Goal: Task Accomplishment & Management: Complete application form

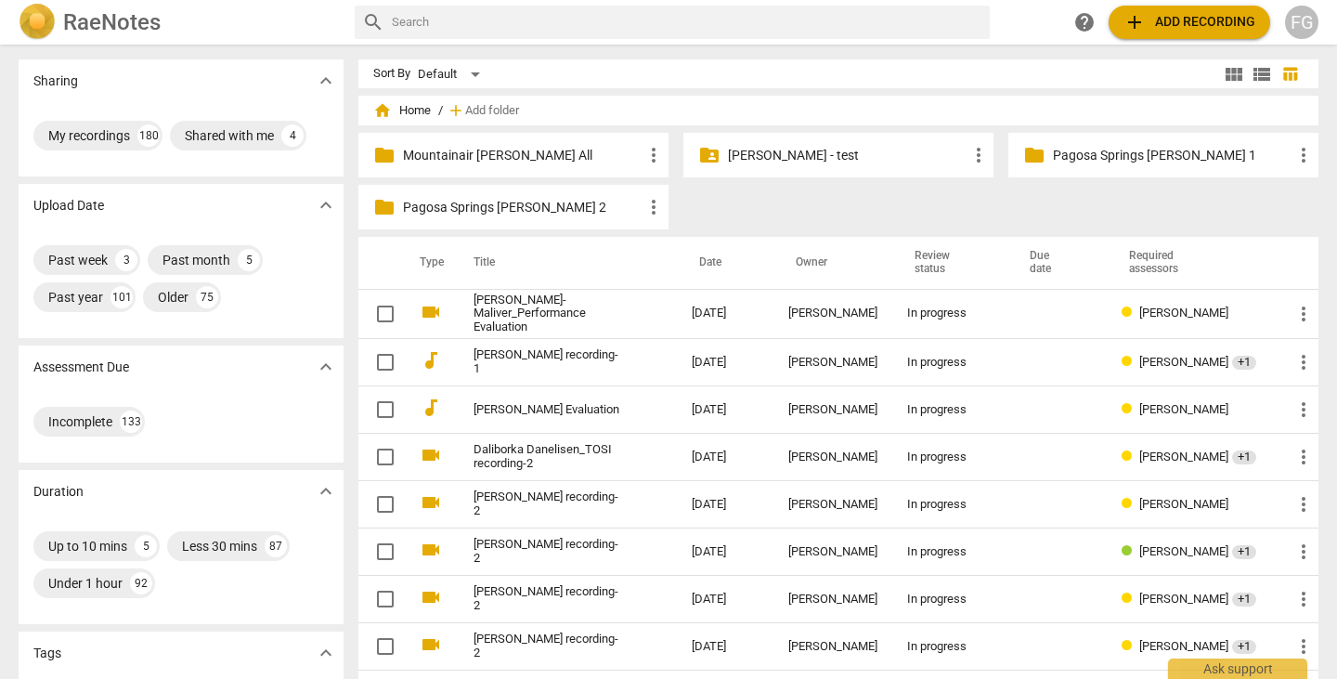
click at [1179, 25] on span "add Add recording" at bounding box center [1189, 22] width 132 height 22
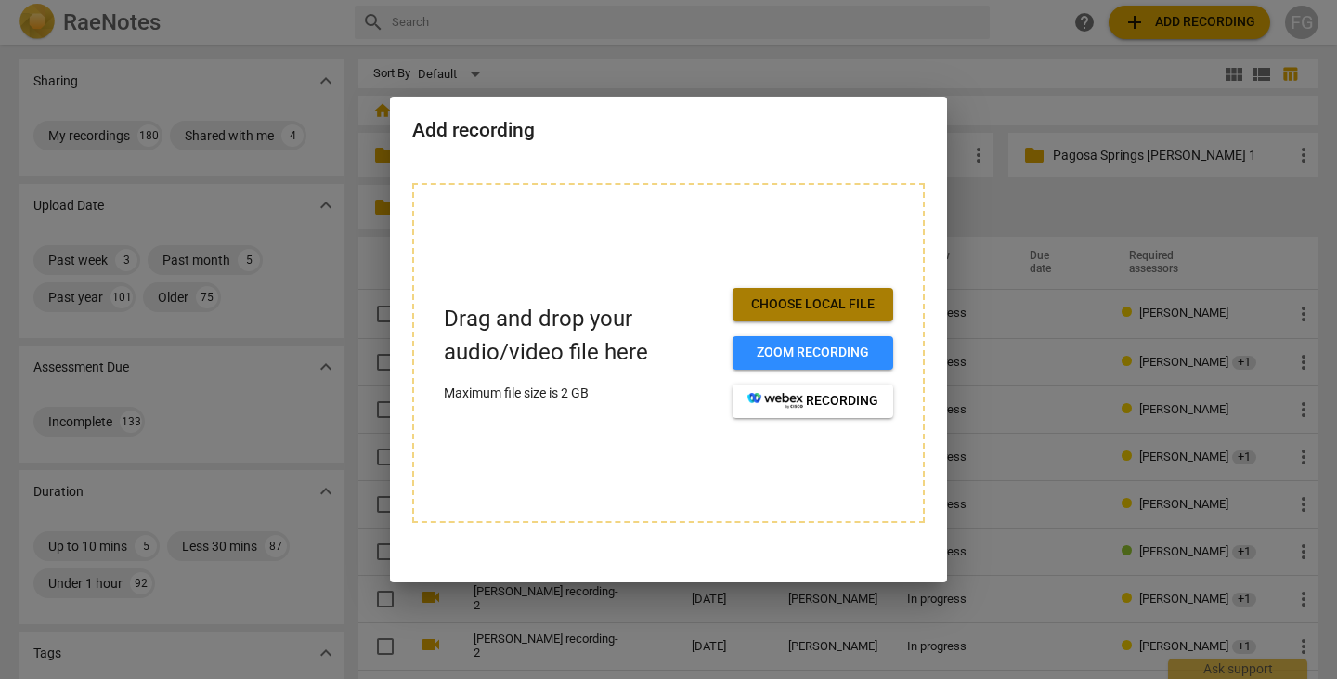
click at [788, 300] on span "Choose local file" at bounding box center [812, 304] width 131 height 19
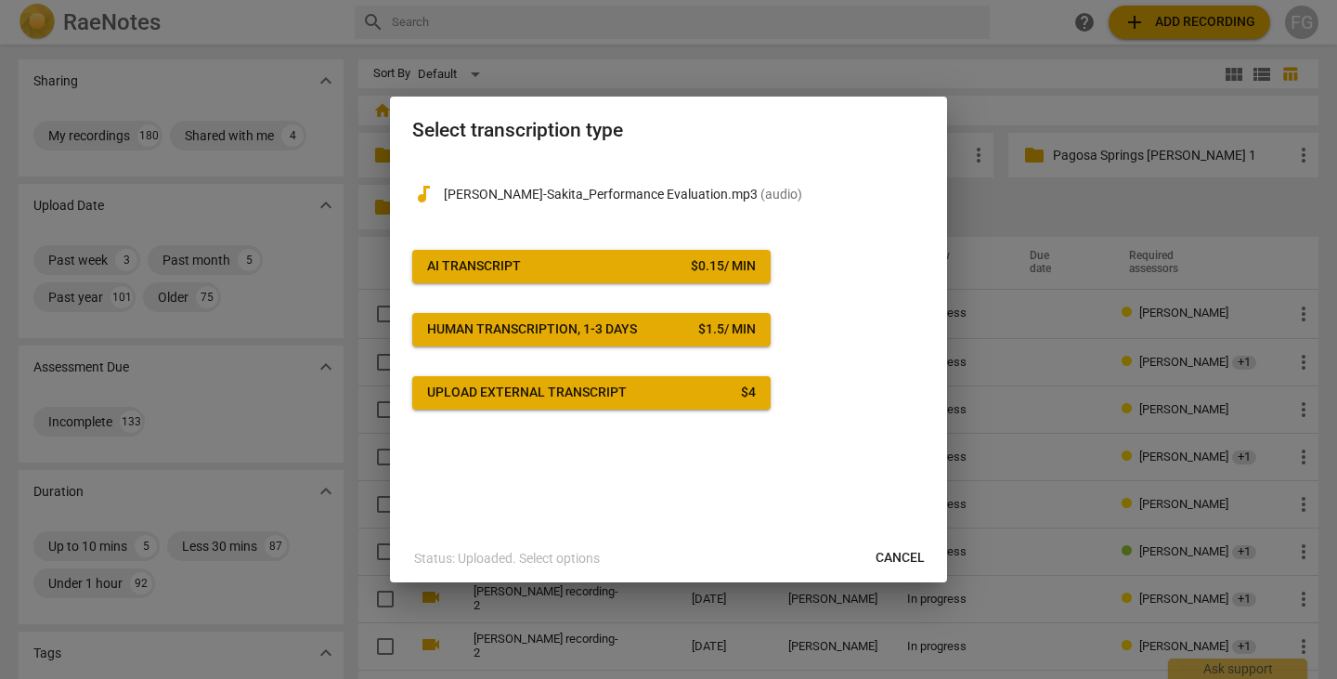
click at [622, 263] on span "AI Transcript $ 0.15 / min" at bounding box center [591, 266] width 329 height 19
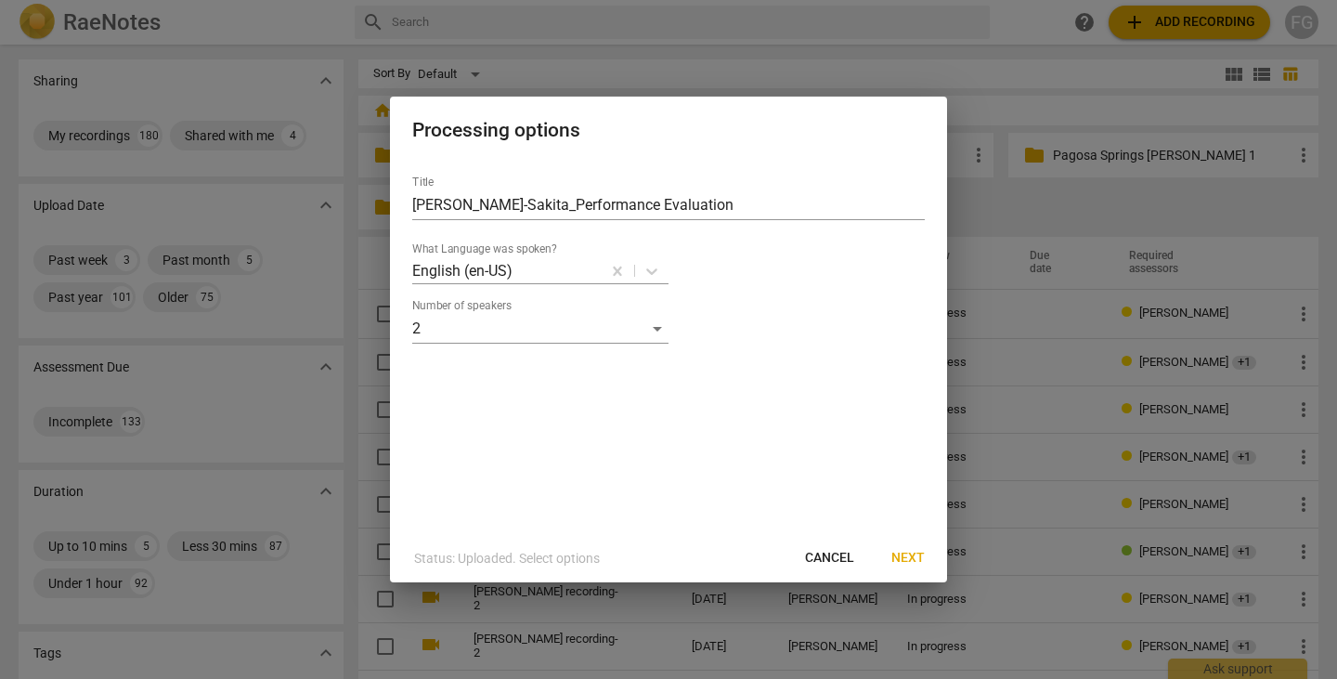
click at [912, 554] on span "Next" at bounding box center [907, 558] width 33 height 19
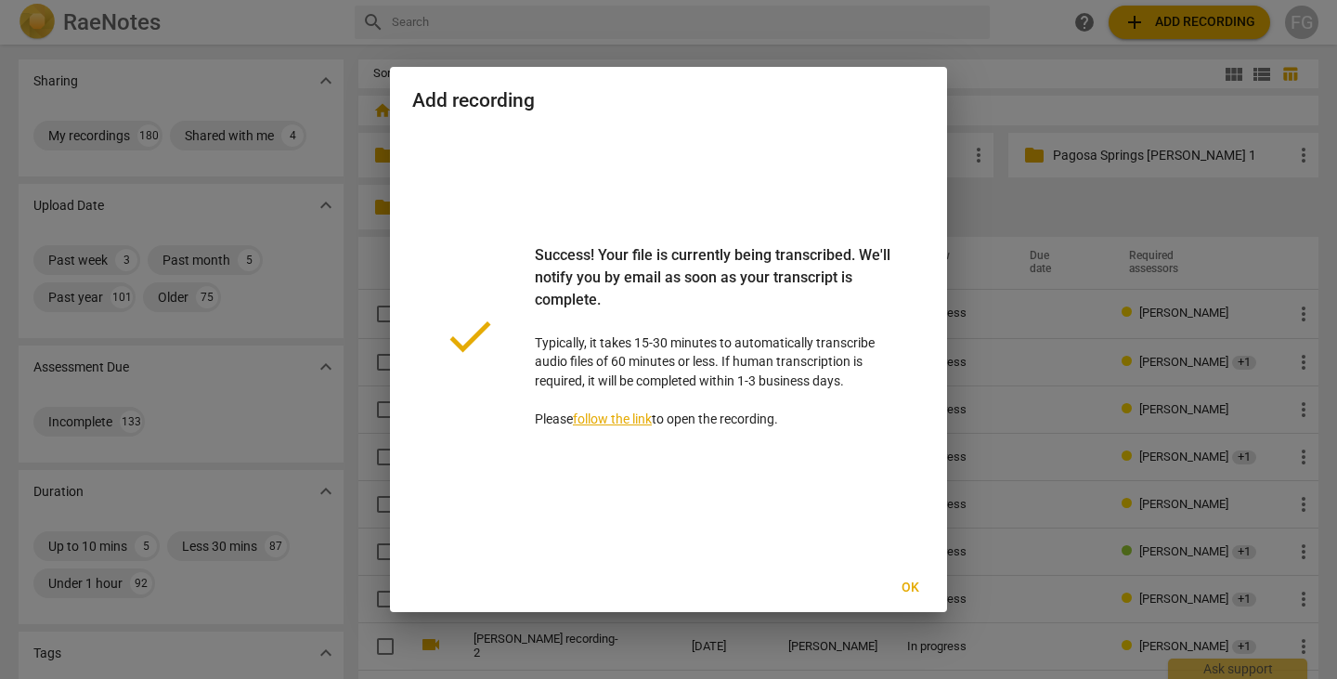
click at [907, 584] on span "Ok" at bounding box center [910, 587] width 30 height 19
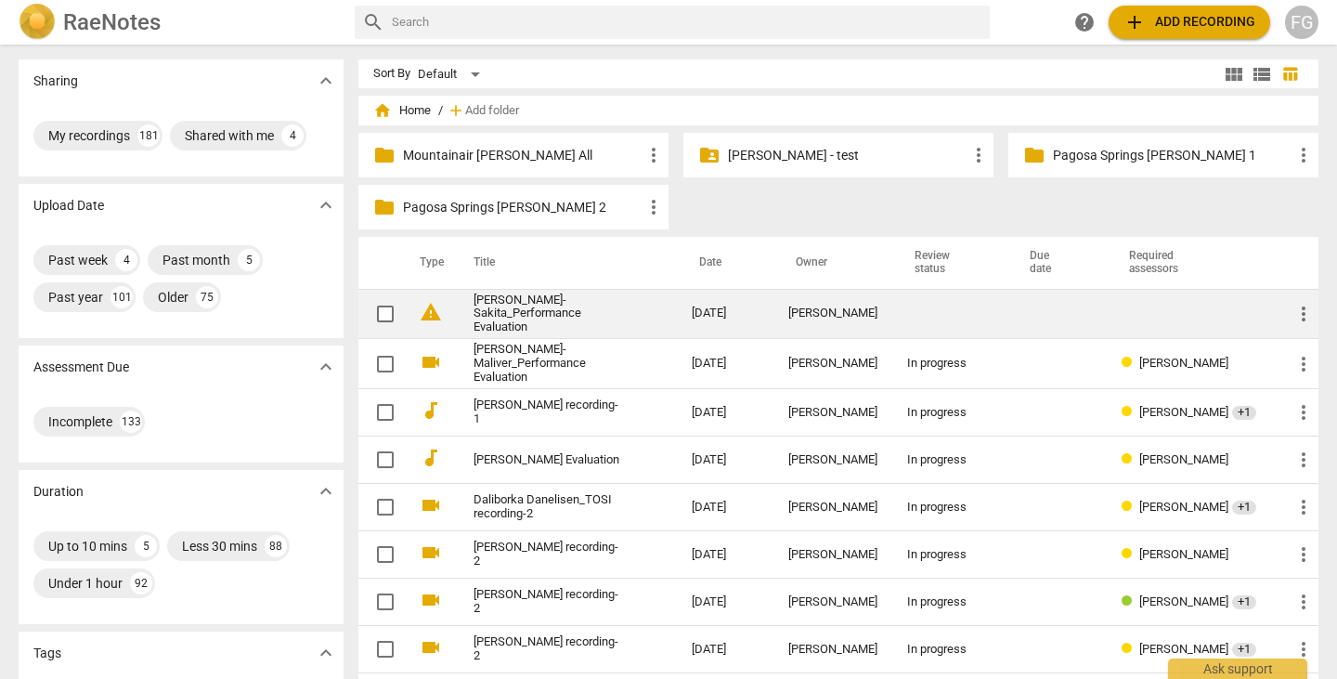
click at [543, 313] on link "[PERSON_NAME]-Sakita_Performance Evaluation" at bounding box center [548, 314] width 151 height 42
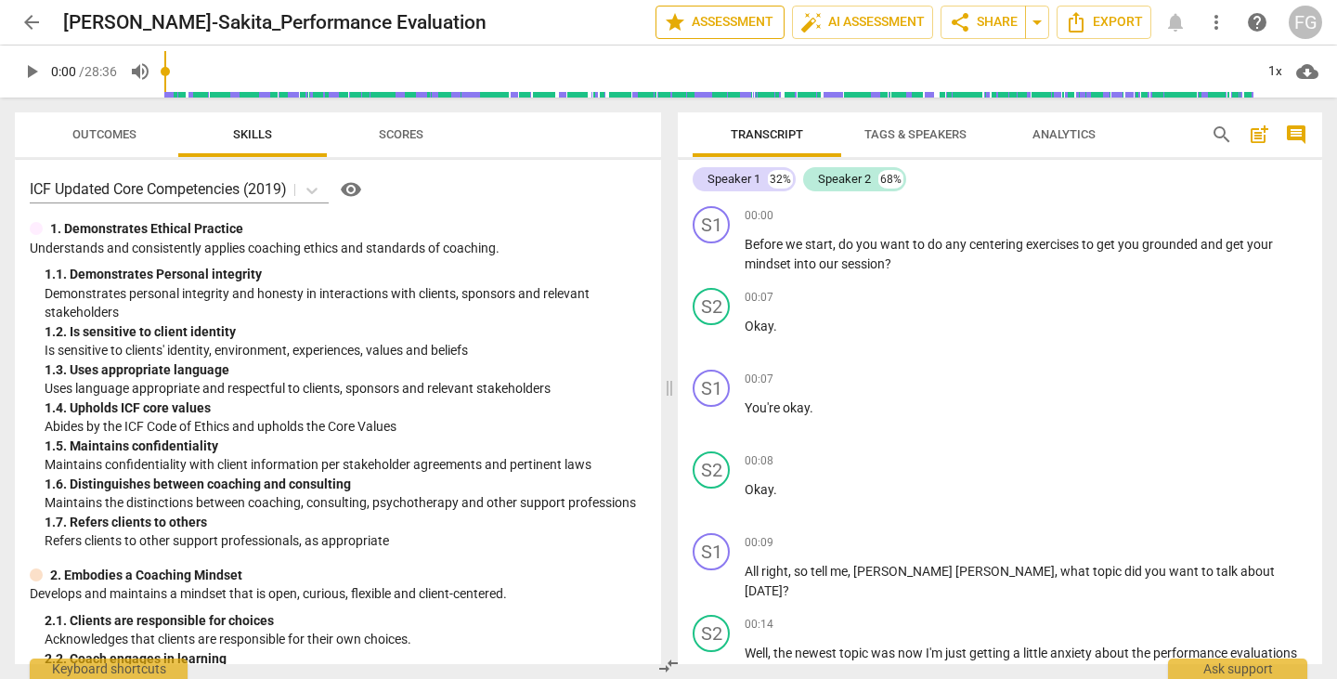
click at [726, 20] on span "star Assessment" at bounding box center [720, 22] width 112 height 22
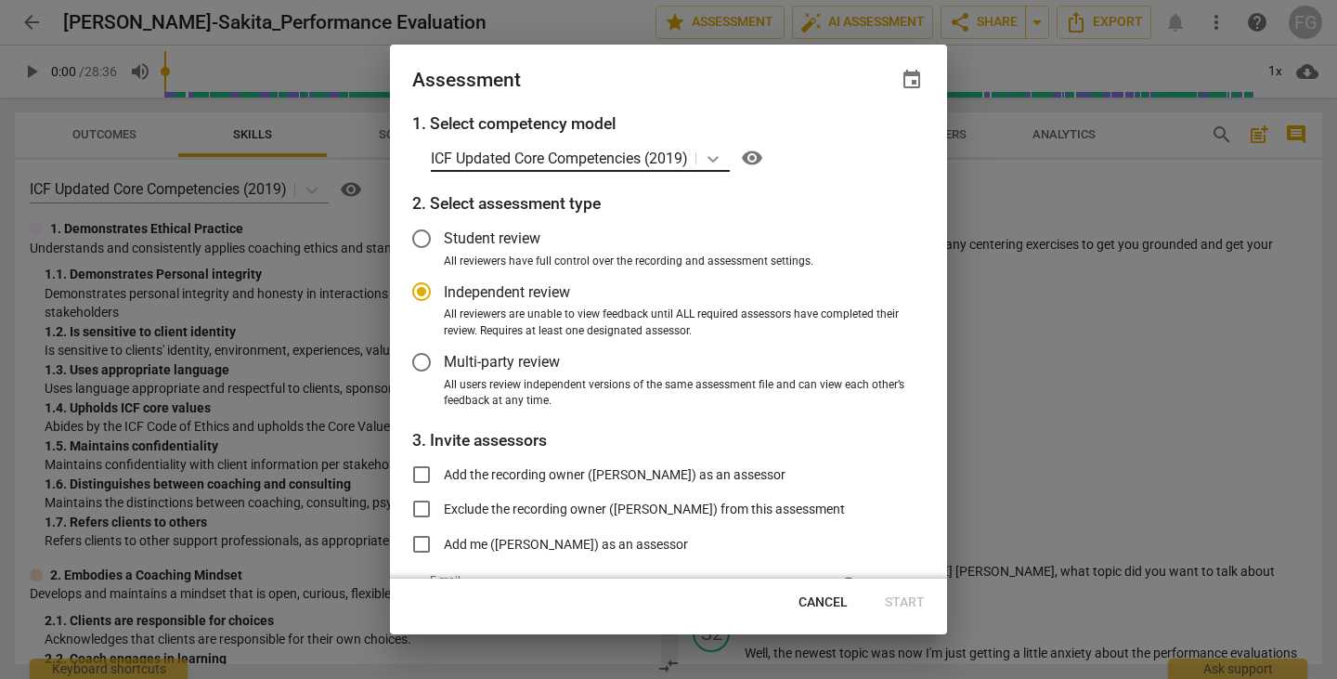
click at [728, 154] on div at bounding box center [712, 158] width 33 height 27
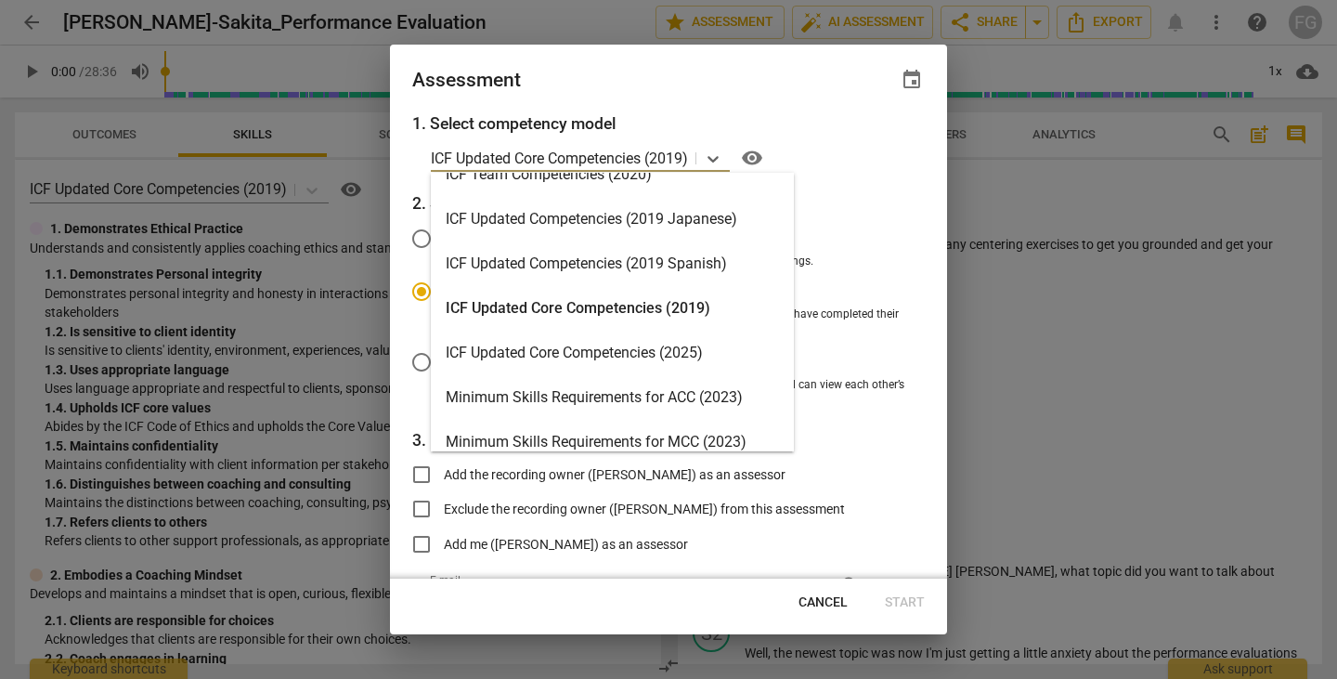
scroll to position [371, 0]
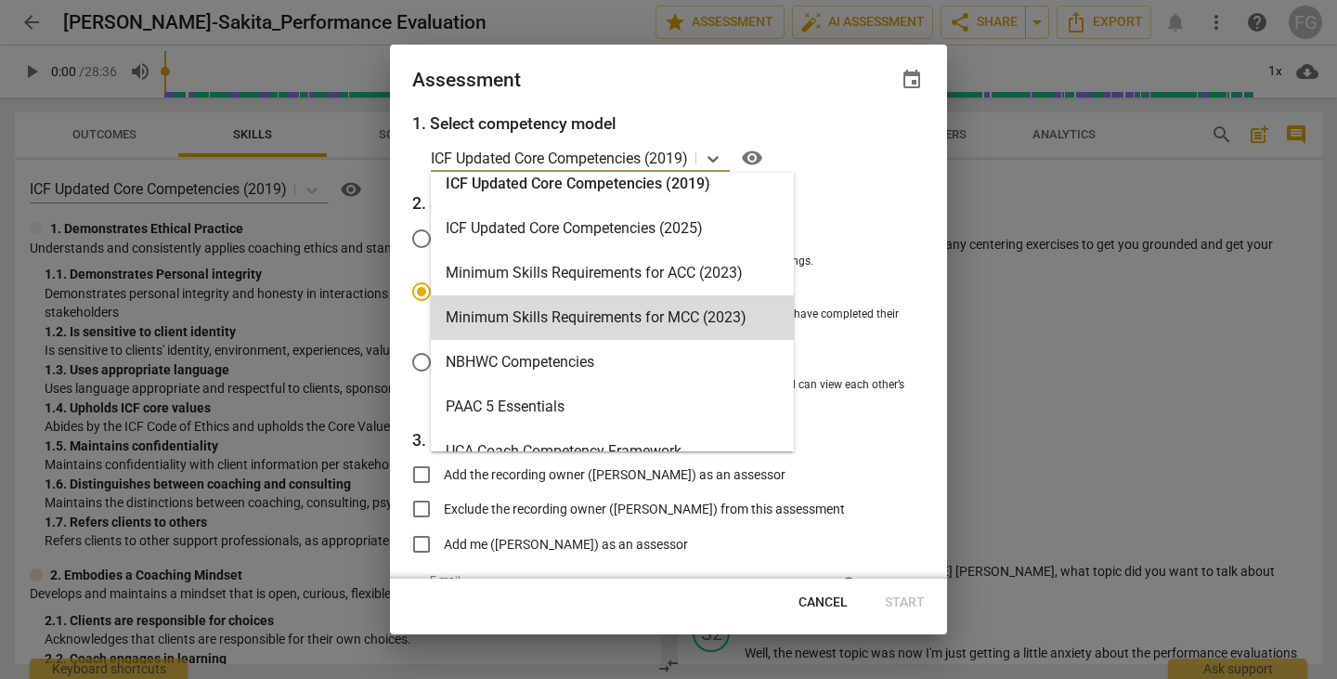
click at [668, 279] on div "Minimum Skills Requirements for ACC (2023)" at bounding box center [612, 273] width 363 height 45
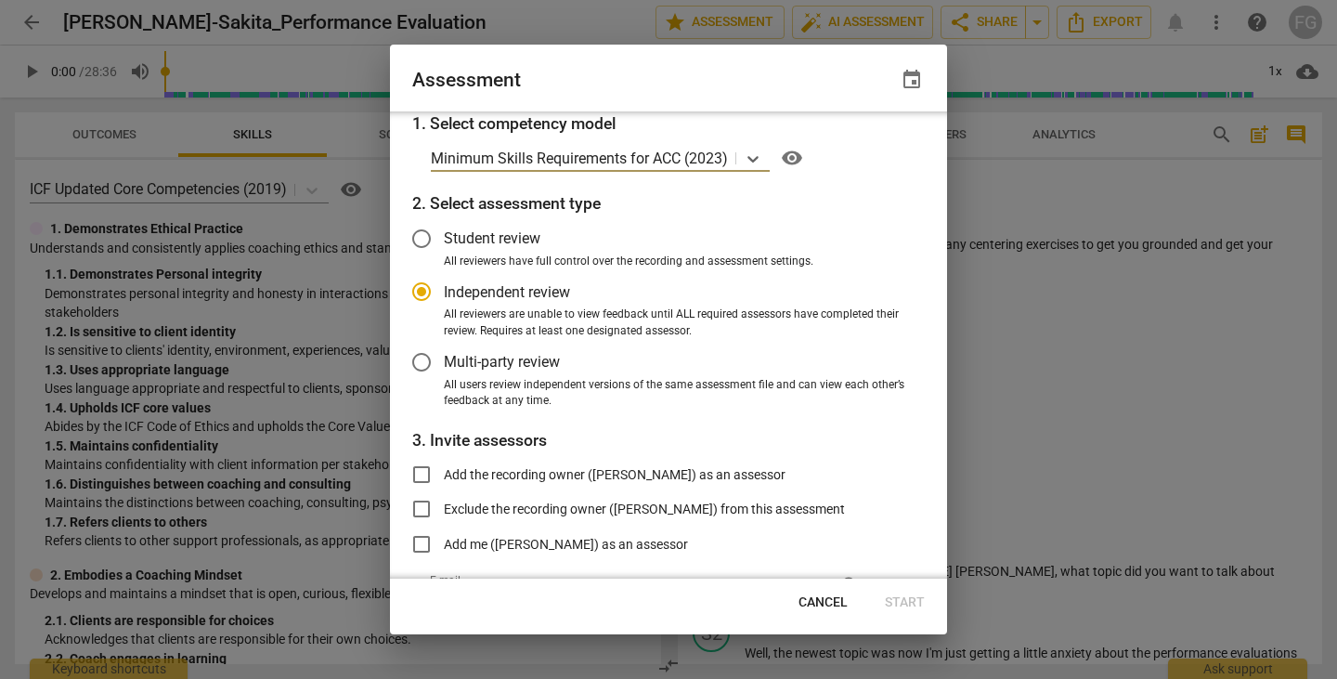
scroll to position [110, 0]
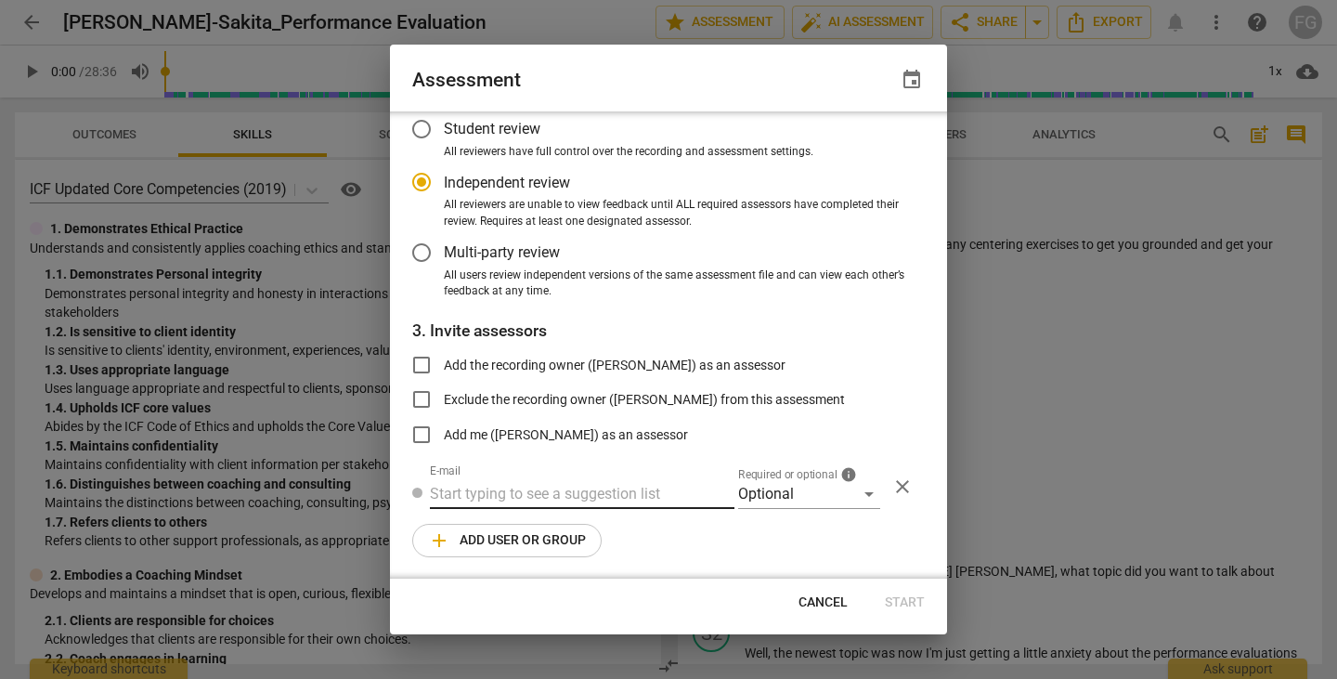
radio input "false"
click at [583, 493] on input "text" at bounding box center [582, 494] width 305 height 30
paste input "[EMAIL_ADDRESS][DOMAIN_NAME]"
type input "[EMAIL_ADDRESS][DOMAIN_NAME]"
click at [784, 498] on div "Optional" at bounding box center [809, 494] width 142 height 30
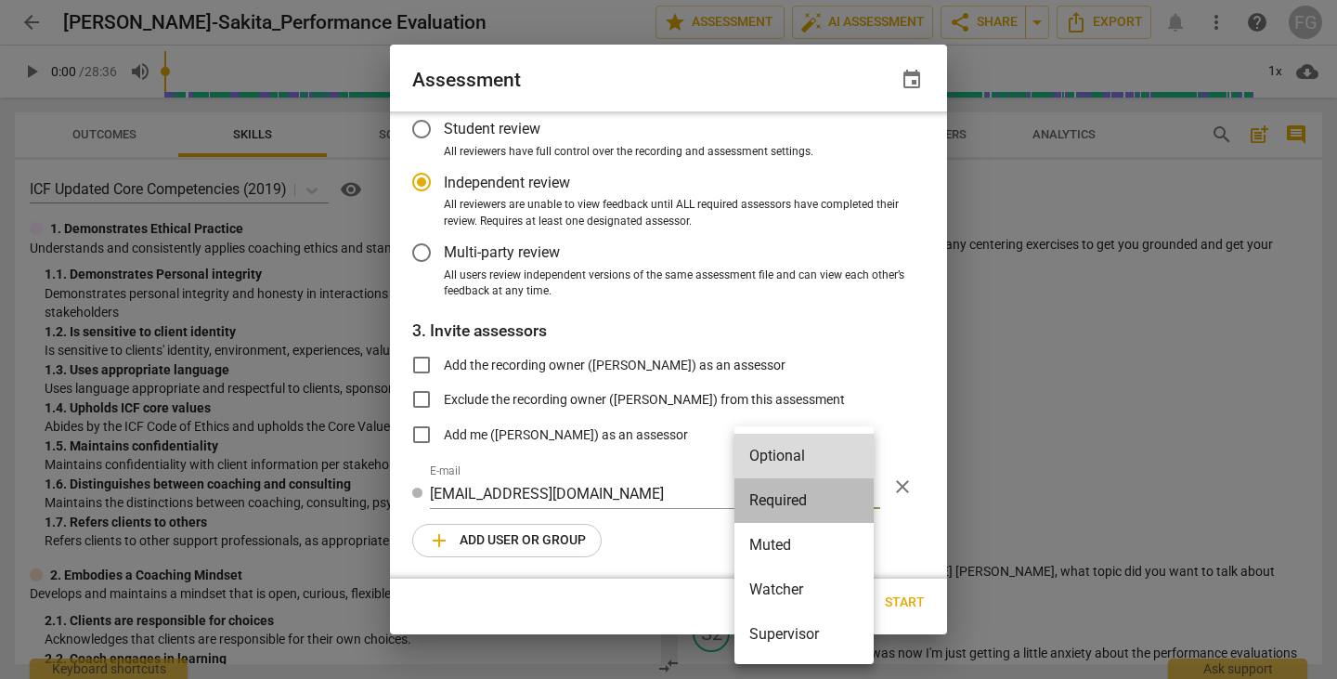
click at [784, 512] on li "Required" at bounding box center [803, 500] width 139 height 45
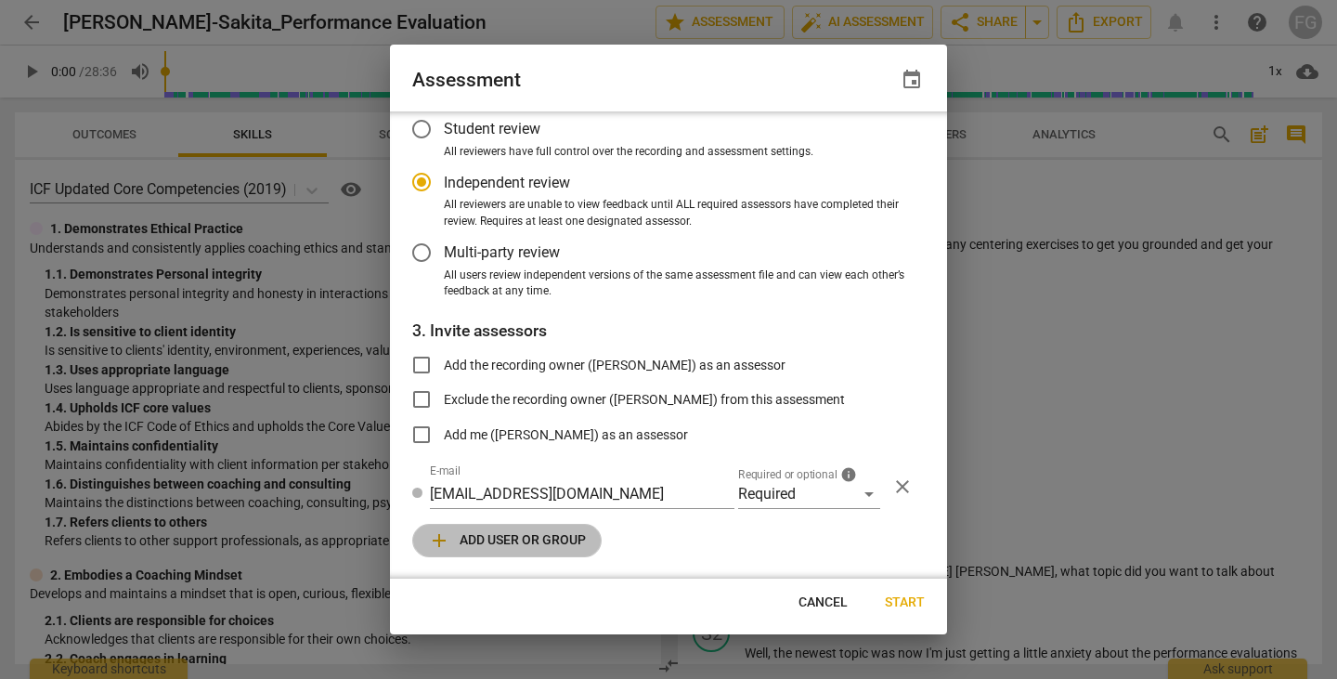
click at [549, 543] on span "add Add user or group" at bounding box center [507, 540] width 158 height 22
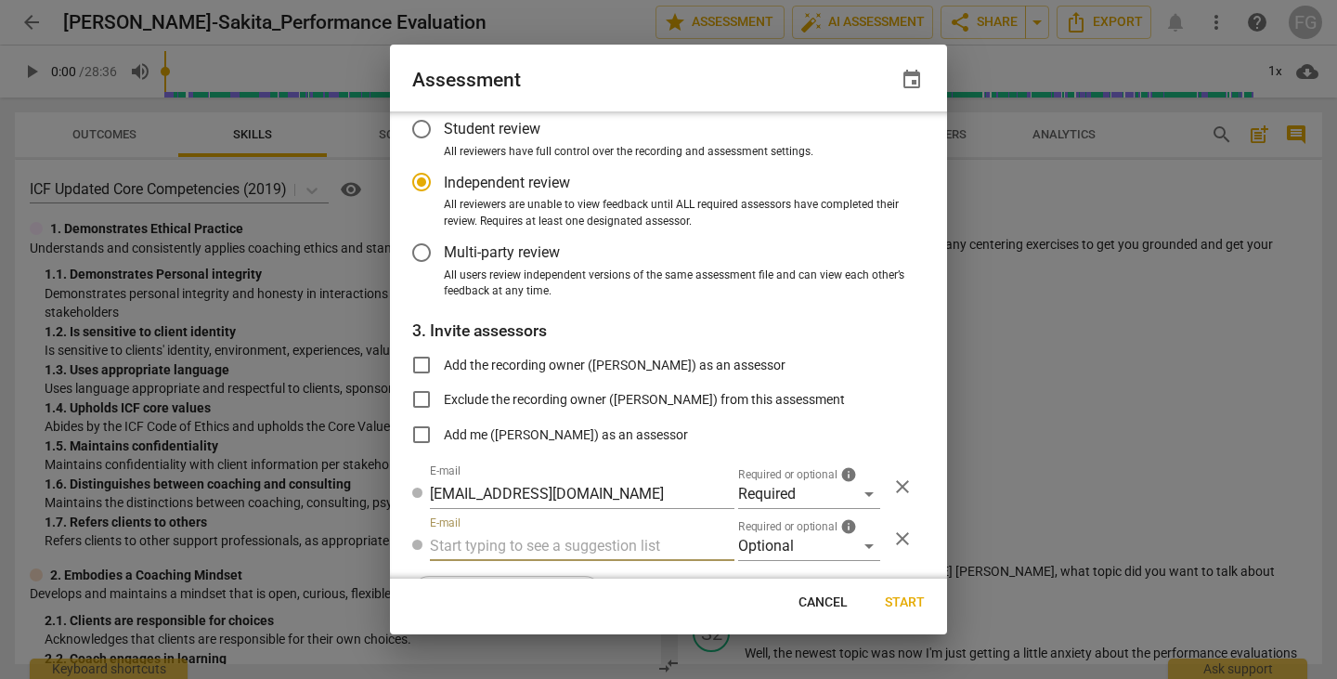
radio input "false"
click at [571, 546] on input "text" at bounding box center [582, 546] width 305 height 30
type input "[EMAIL_ADDRESS][DOMAIN_NAME]"
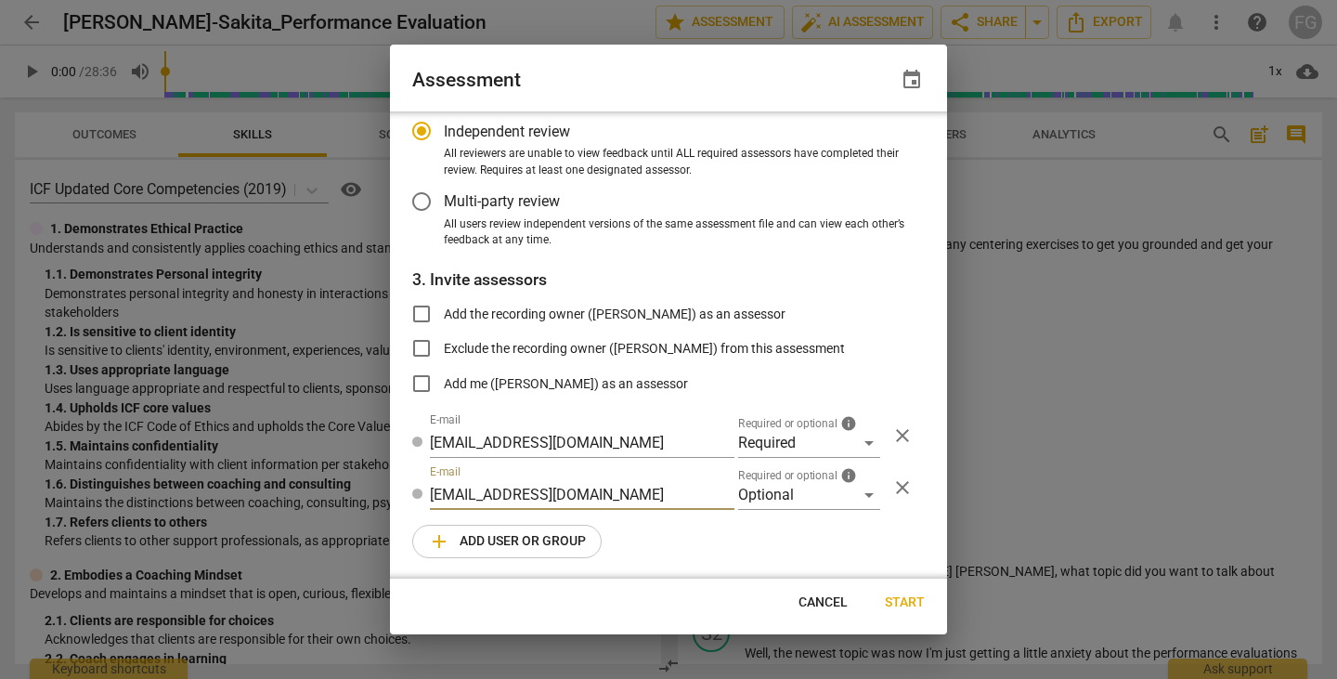
radio input "false"
type input "[EMAIL_ADDRESS][DOMAIN_NAME]"
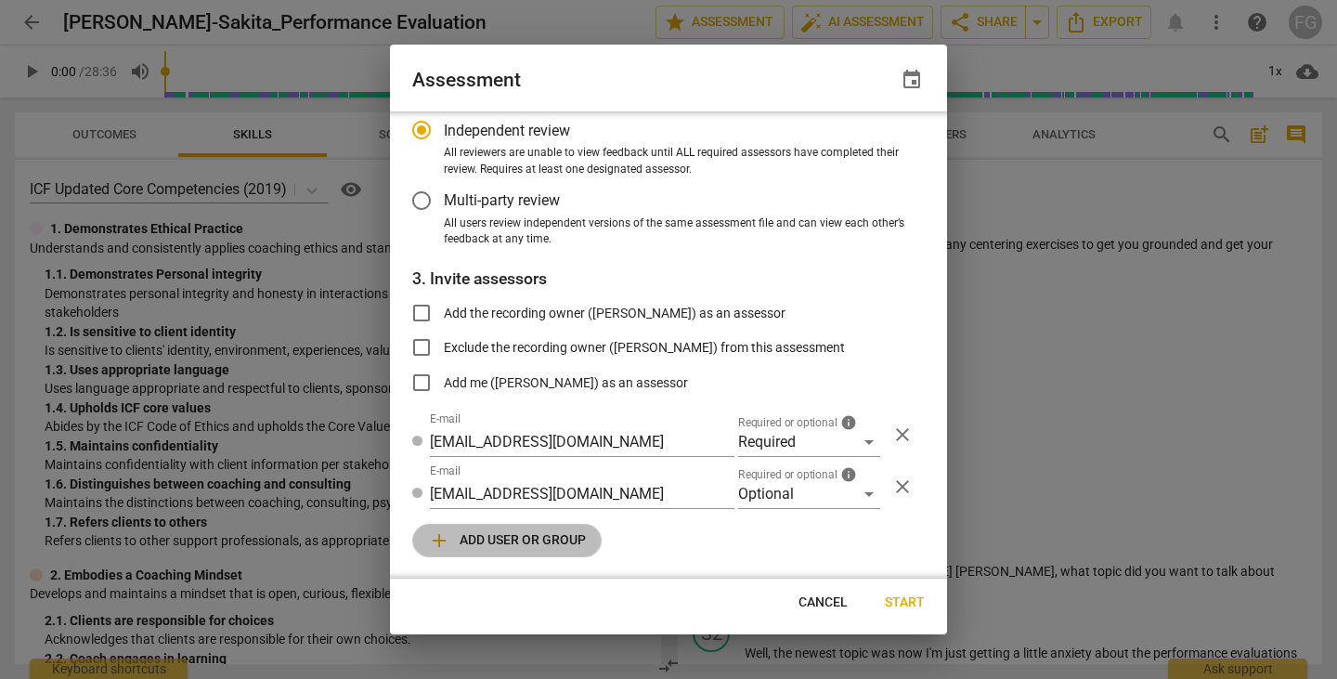
click at [534, 552] on button "add Add user or group" at bounding box center [506, 540] width 189 height 33
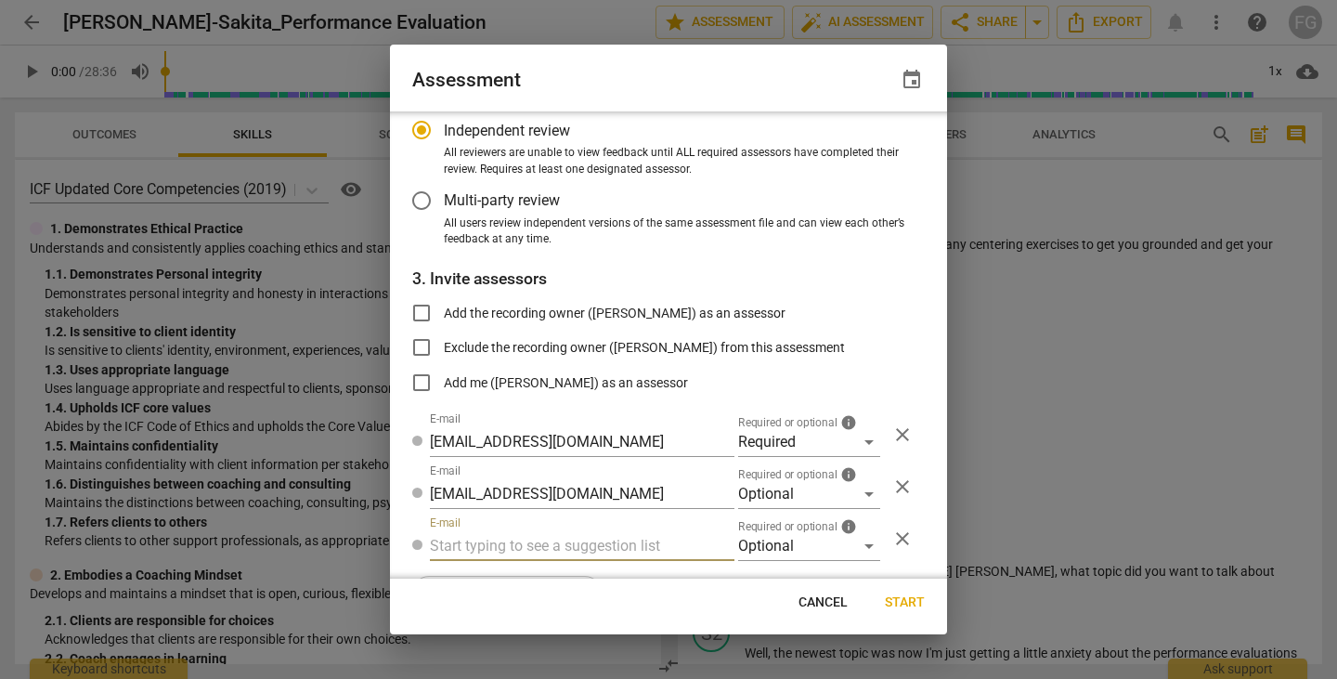
radio input "false"
click at [542, 538] on input "text" at bounding box center [582, 546] width 305 height 30
type input "[EMAIL_ADDRESS][DOMAIN_NAME]"
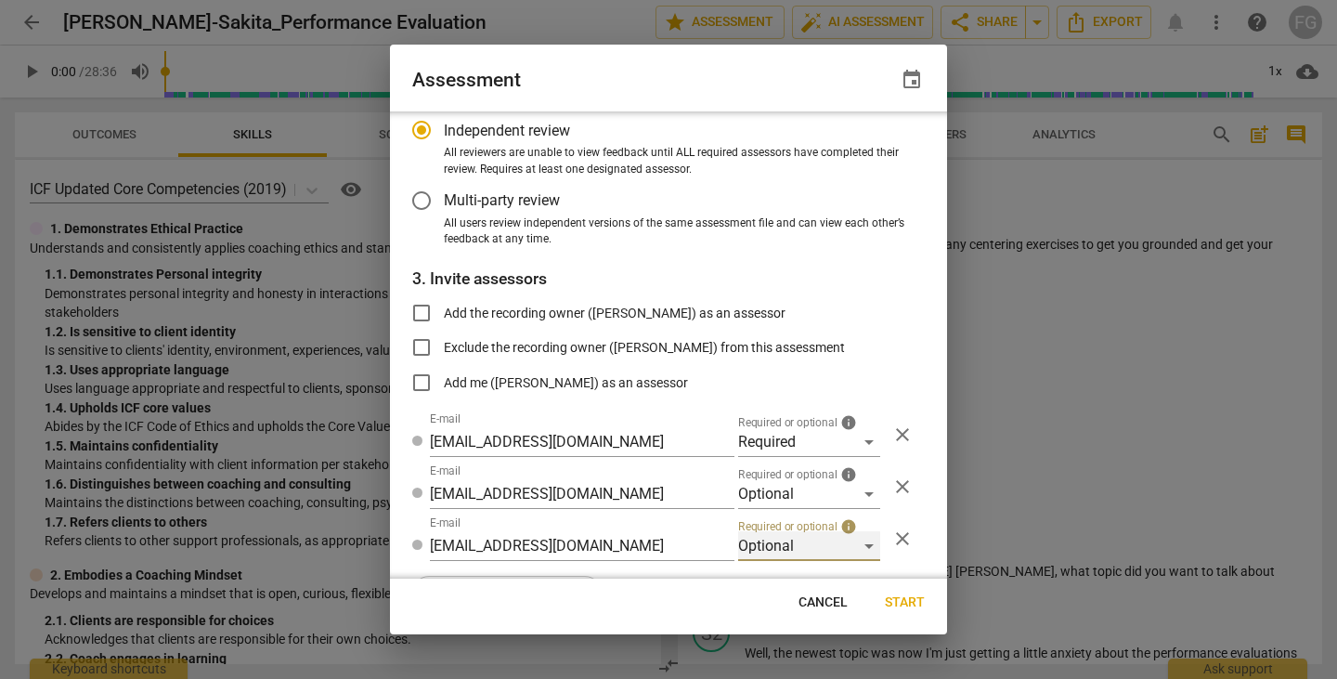
click at [784, 540] on div "Optional" at bounding box center [809, 546] width 142 height 30
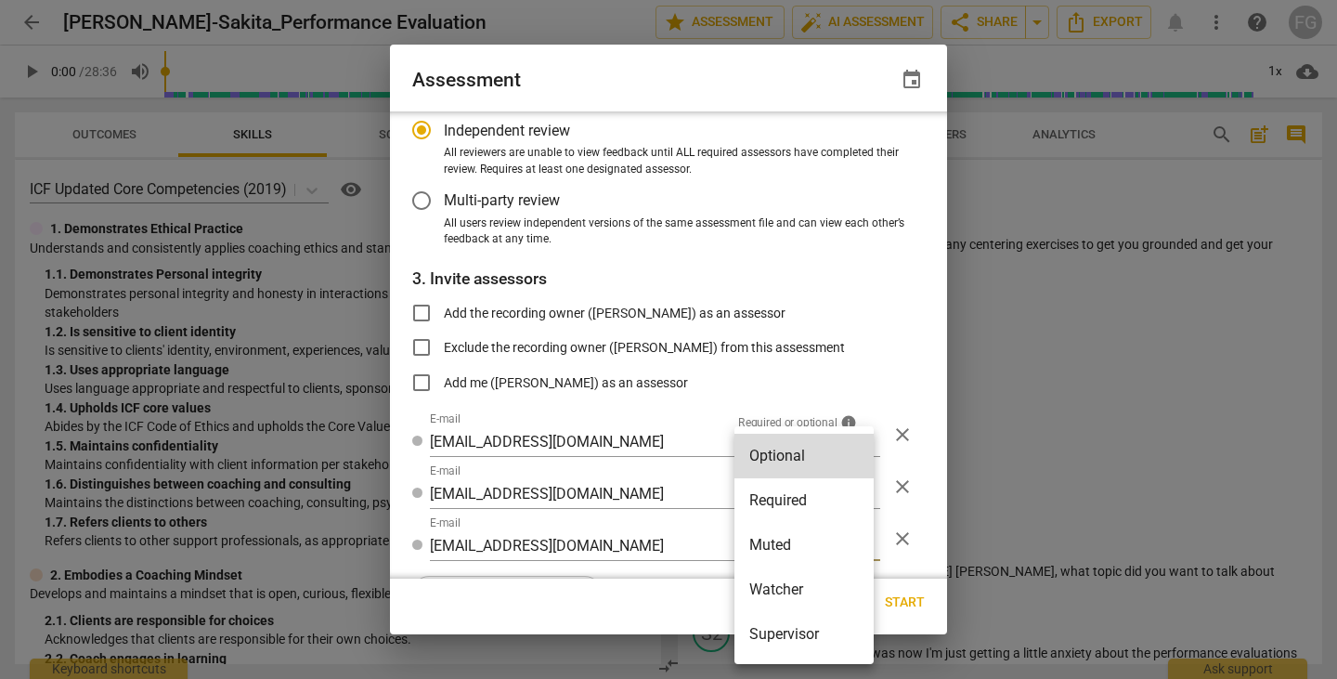
click at [782, 594] on li "Watcher" at bounding box center [803, 589] width 139 height 45
radio input "false"
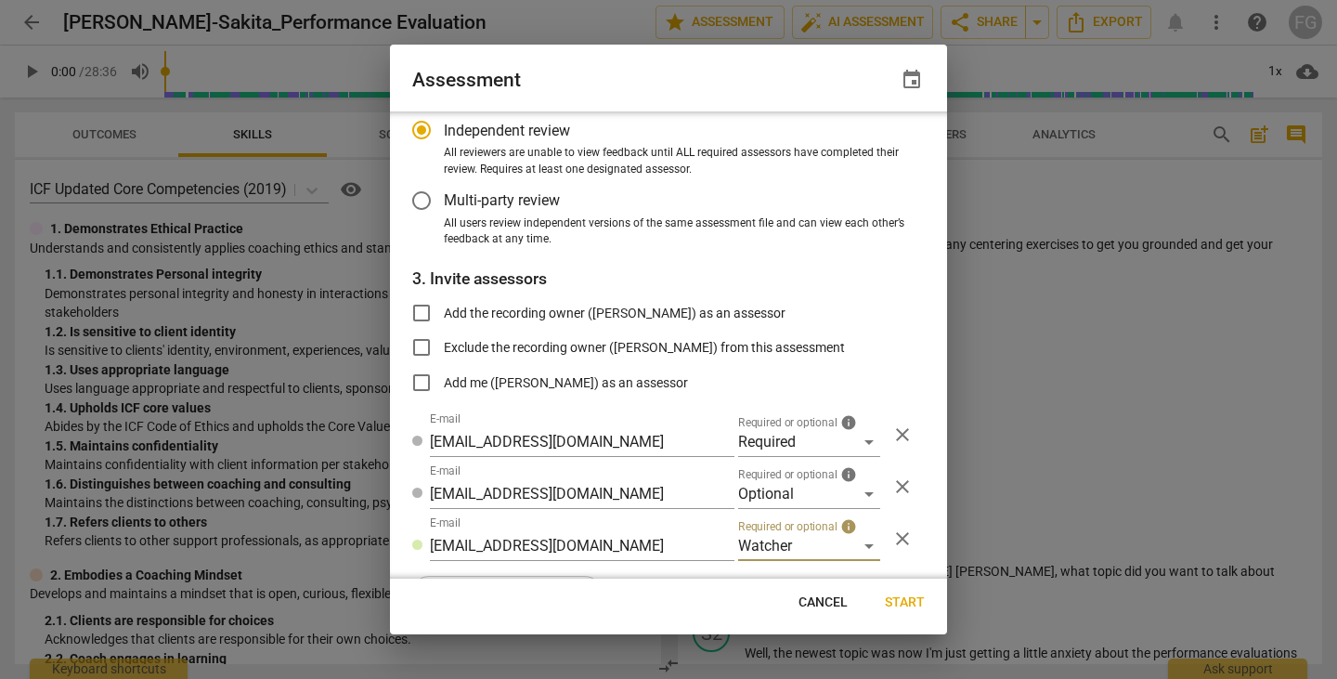
click at [908, 606] on span "Start" at bounding box center [905, 602] width 40 height 19
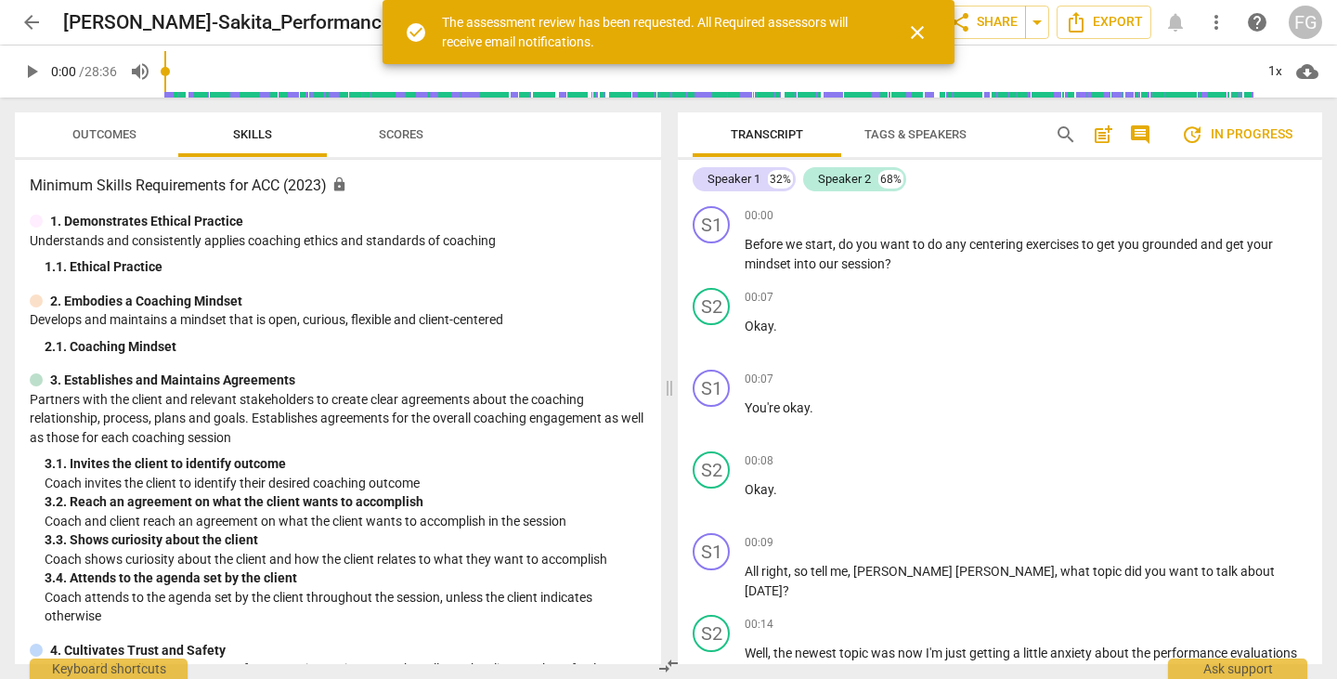
click at [920, 36] on span "close" at bounding box center [917, 32] width 22 height 22
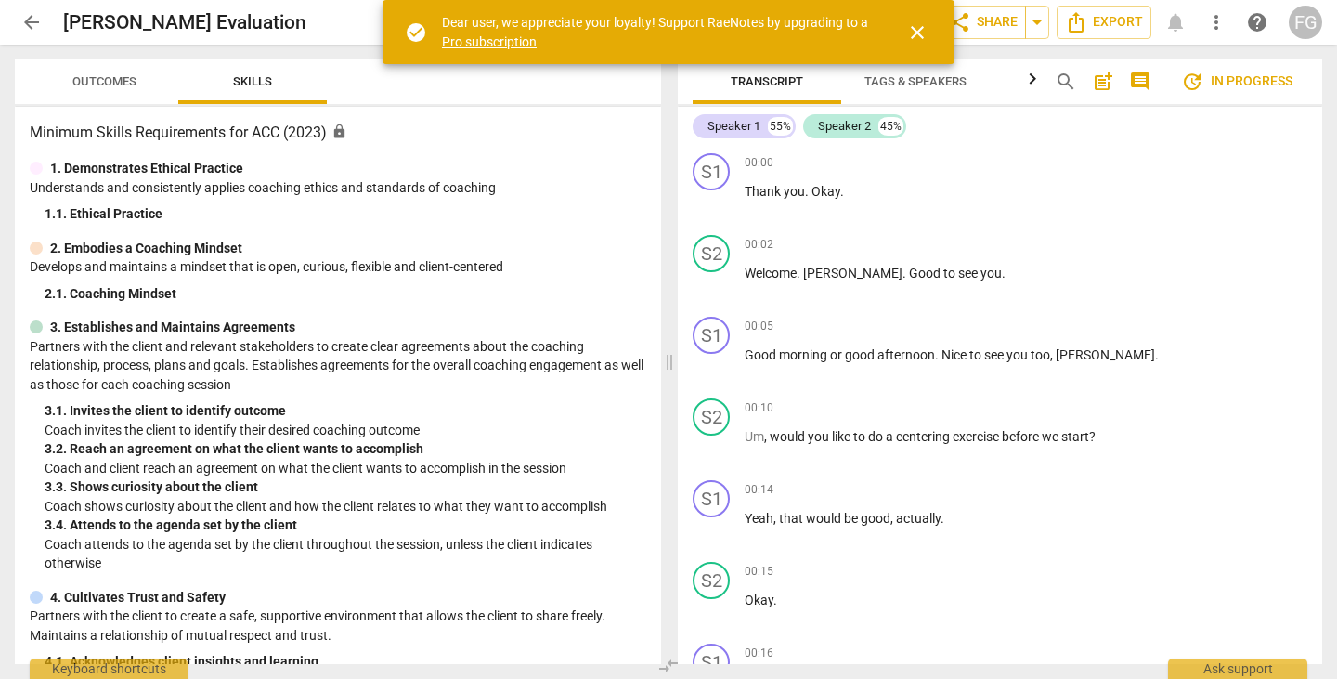
click at [917, 32] on span "close" at bounding box center [917, 32] width 22 height 22
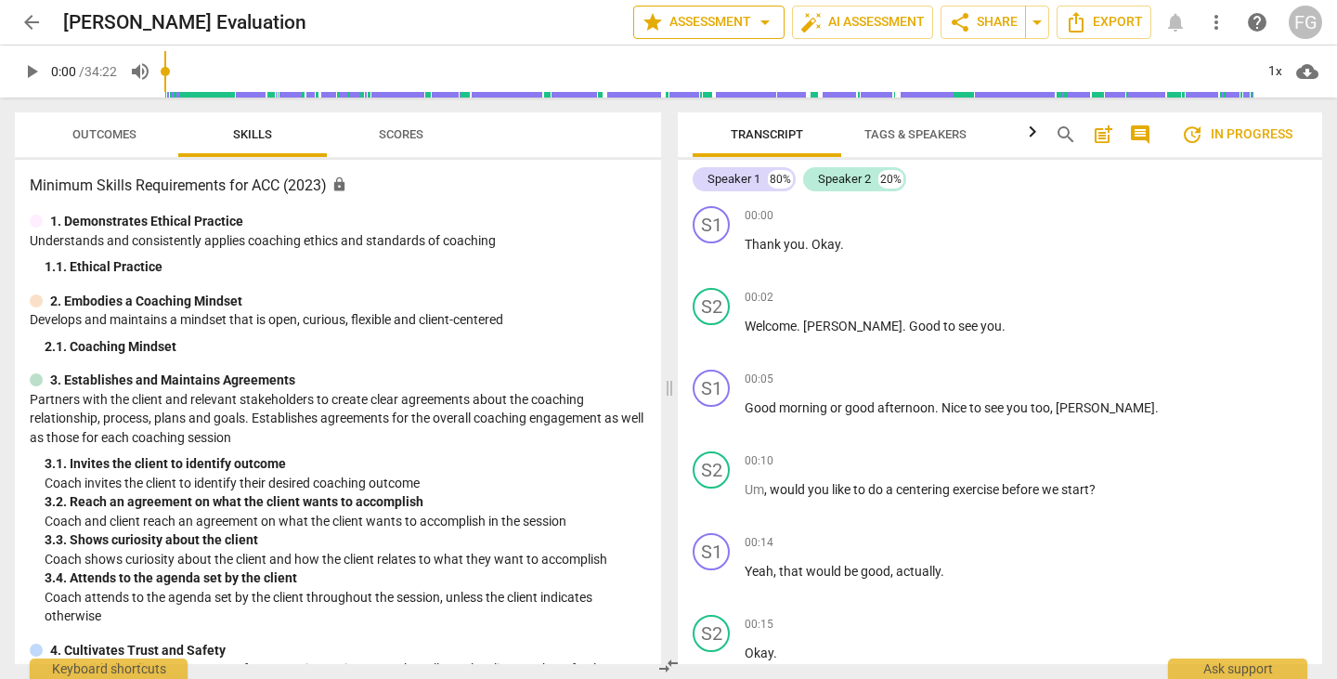
click at [714, 32] on span "star Assessment arrow_drop_down" at bounding box center [709, 22] width 135 height 22
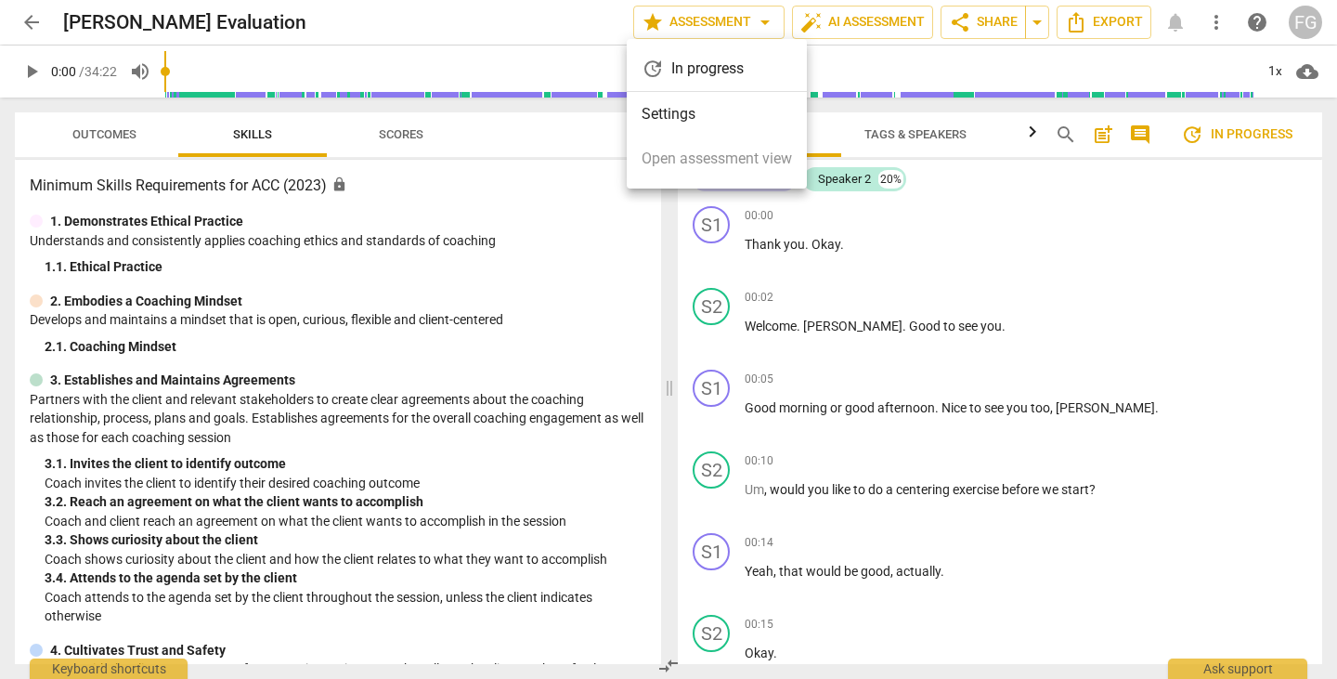
click at [686, 114] on li "Settings" at bounding box center [717, 114] width 180 height 45
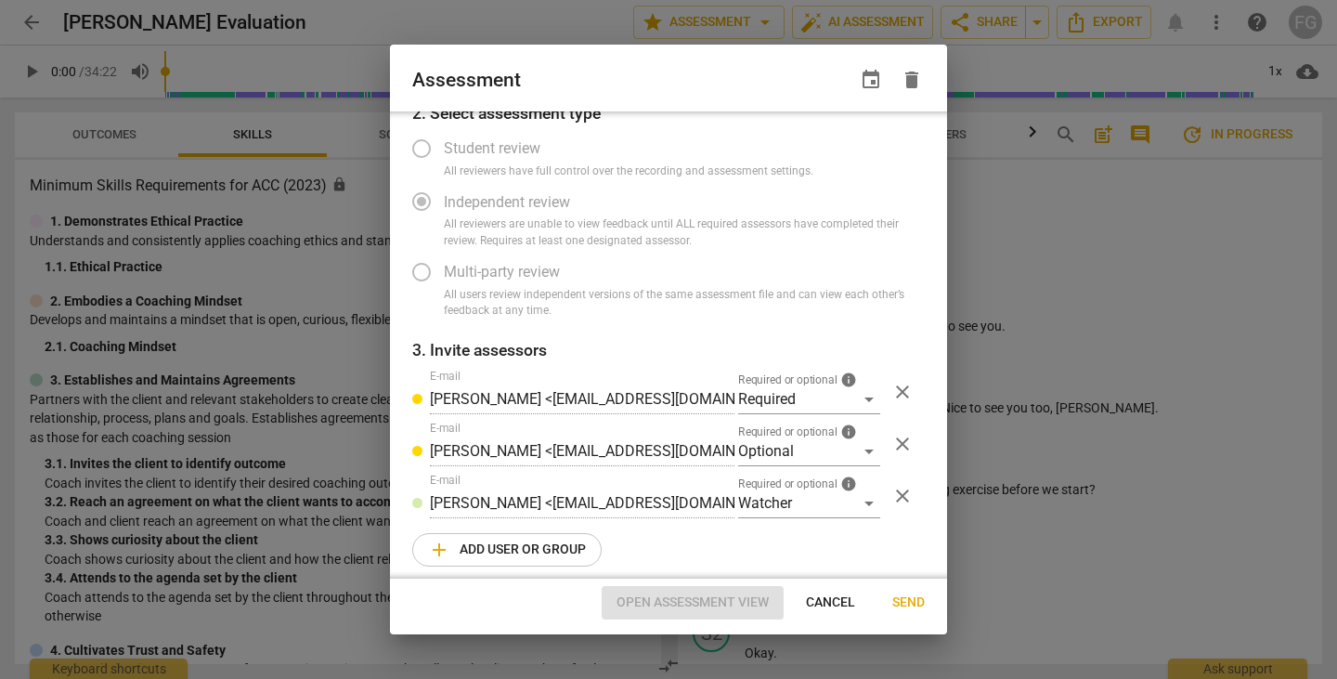
radio input "false"
